Goal: Navigation & Orientation: Find specific page/section

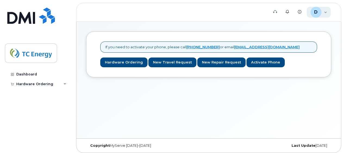
click at [327, 12] on div "D [PERSON_NAME][EMAIL_ADDRESS][DOMAIN_NAME] Employee" at bounding box center [318, 12] width 24 height 11
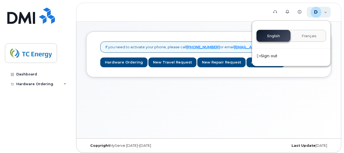
click at [327, 12] on div "D [PERSON_NAME][EMAIL_ADDRESS][DOMAIN_NAME] Employee" at bounding box center [318, 12] width 24 height 11
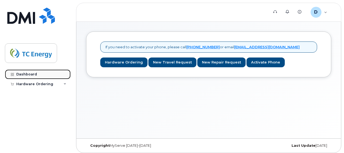
click at [24, 74] on div "Dashboard" at bounding box center [26, 74] width 21 height 4
click at [29, 71] on link "Dashboard" at bounding box center [38, 74] width 66 height 10
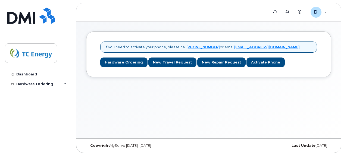
scroll to position [2, 0]
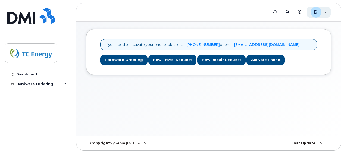
click at [324, 13] on div "D diana_sembrat@tcenergy.com Employee" at bounding box center [318, 12] width 24 height 11
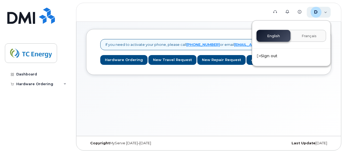
click at [324, 13] on div "D diana_sembrat@tcenergy.com Employee" at bounding box center [318, 12] width 24 height 11
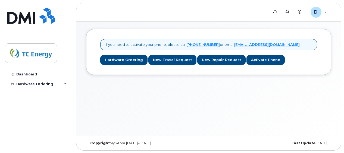
drag, startPoint x: 196, startPoint y: 102, endPoint x: 202, endPoint y: 103, distance: 5.8
click at [195, 102] on div "If you need to activate your phone, please call 1-877-689-8289 or email helpdes…" at bounding box center [208, 77] width 264 height 117
